Goal: Check status: Check status

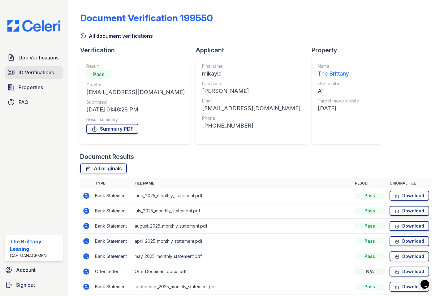
click at [28, 67] on link "ID Verifications" at bounding box center [34, 72] width 58 height 12
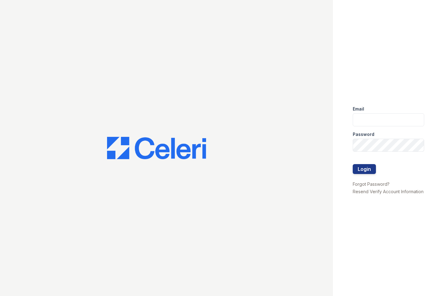
click at [29, 70] on div at bounding box center [166, 148] width 333 height 296
type input "brittany.pm@cafmanagement.com"
click at [360, 167] on button "Login" at bounding box center [364, 169] width 23 height 10
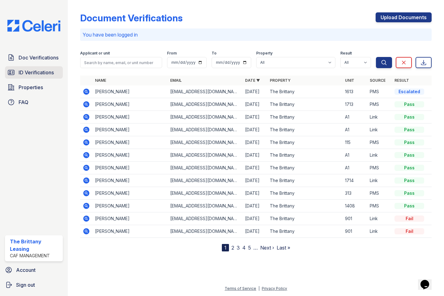
click at [39, 75] on span "ID Verifications" at bounding box center [36, 72] width 35 height 7
